Goal: Task Accomplishment & Management: Use online tool/utility

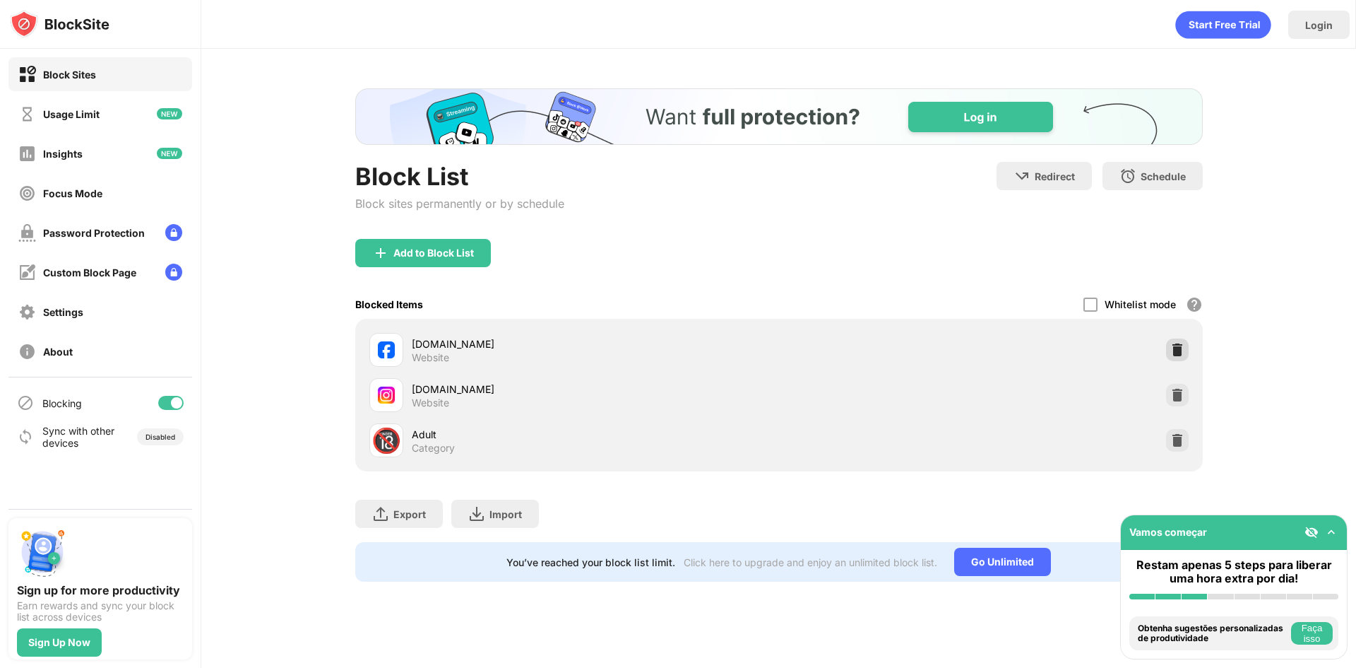
click at [1183, 350] on img at bounding box center [1178, 350] width 14 height 14
